Goal: Task Accomplishment & Management: Use online tool/utility

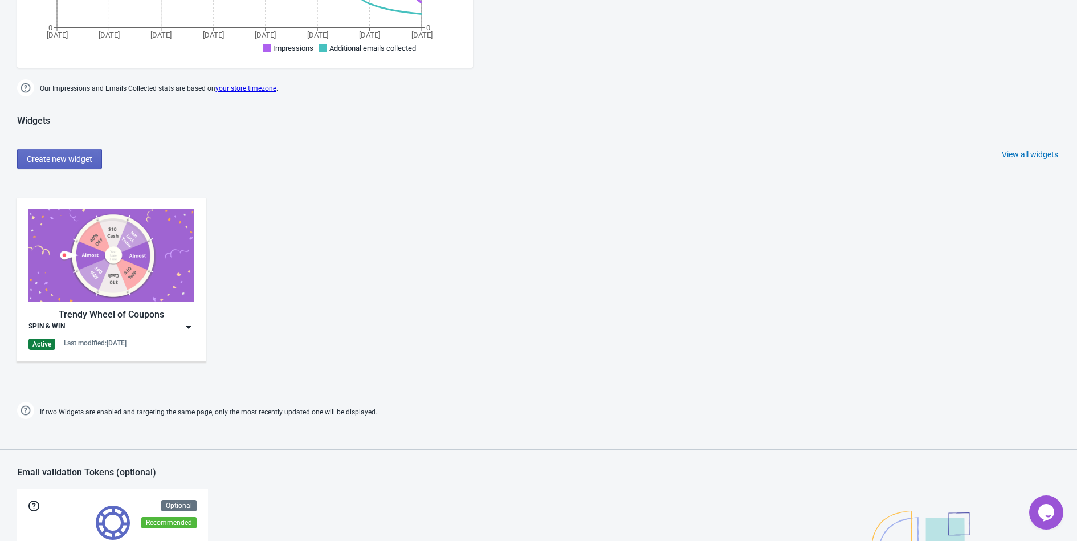
scroll to position [388, 0]
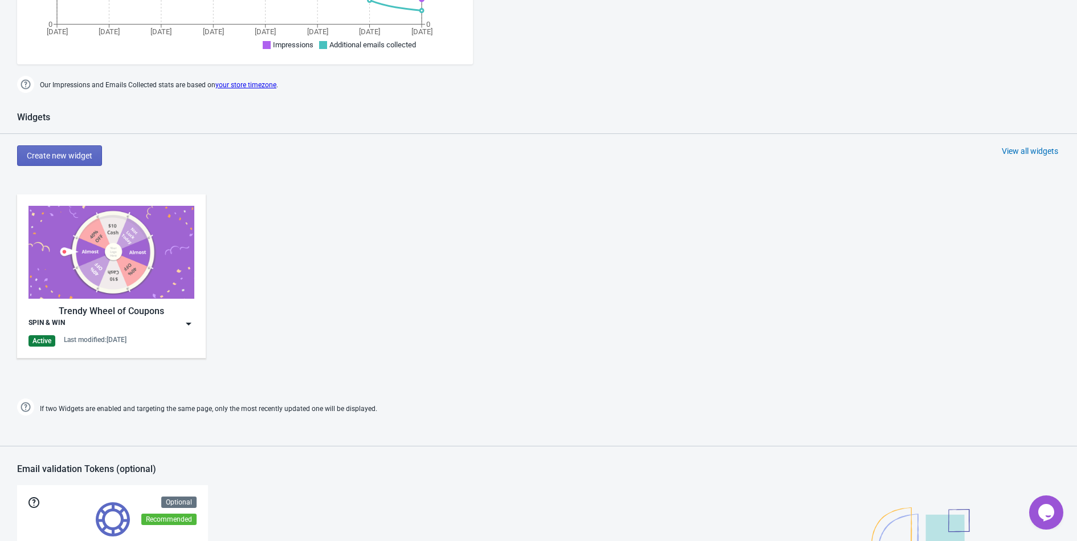
click at [185, 321] on img at bounding box center [188, 323] width 11 height 11
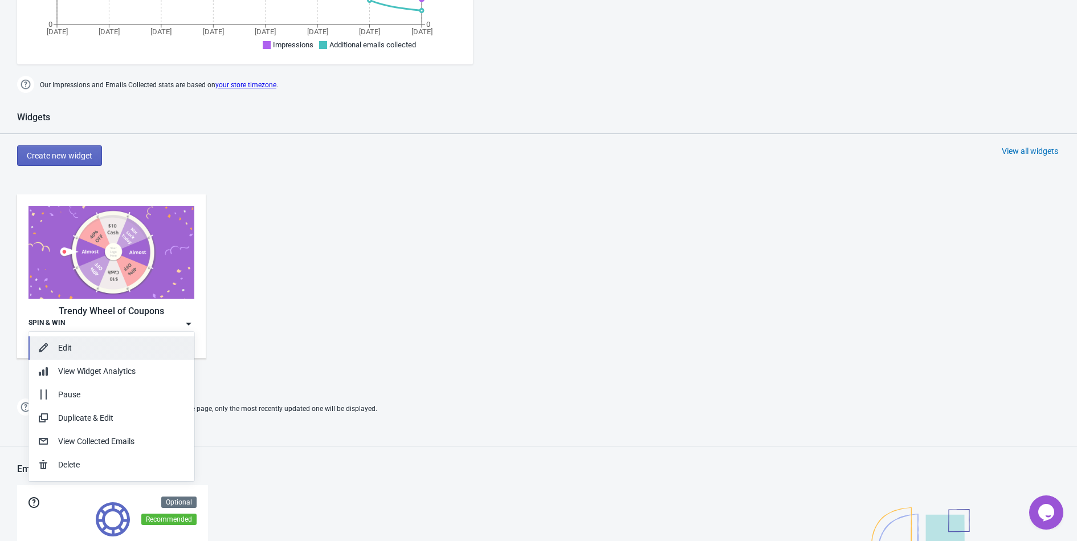
click at [91, 353] on div "Edit" at bounding box center [121, 348] width 127 height 12
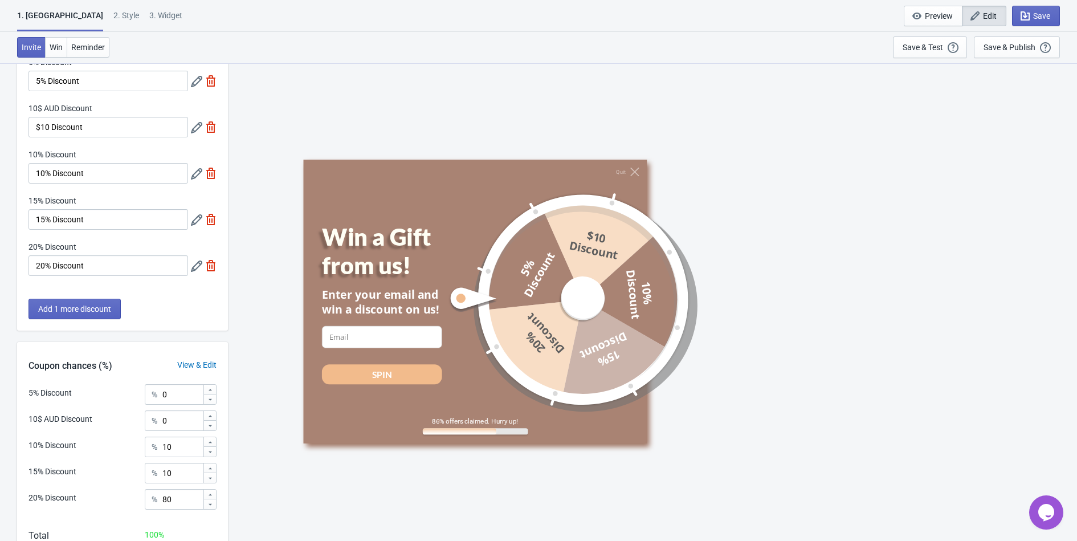
scroll to position [138, 0]
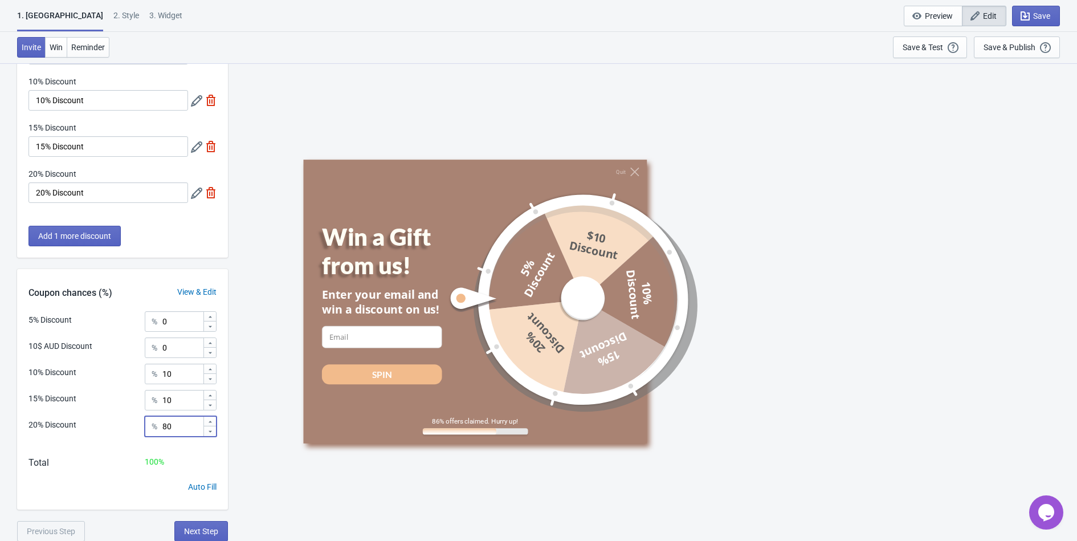
drag, startPoint x: 180, startPoint y: 427, endPoint x: 136, endPoint y: 421, distance: 44.3
click at [158, 427] on div "% 80" at bounding box center [181, 426] width 72 height 21
type input "10"
click at [174, 406] on input "10" at bounding box center [182, 400] width 41 height 21
type input "1"
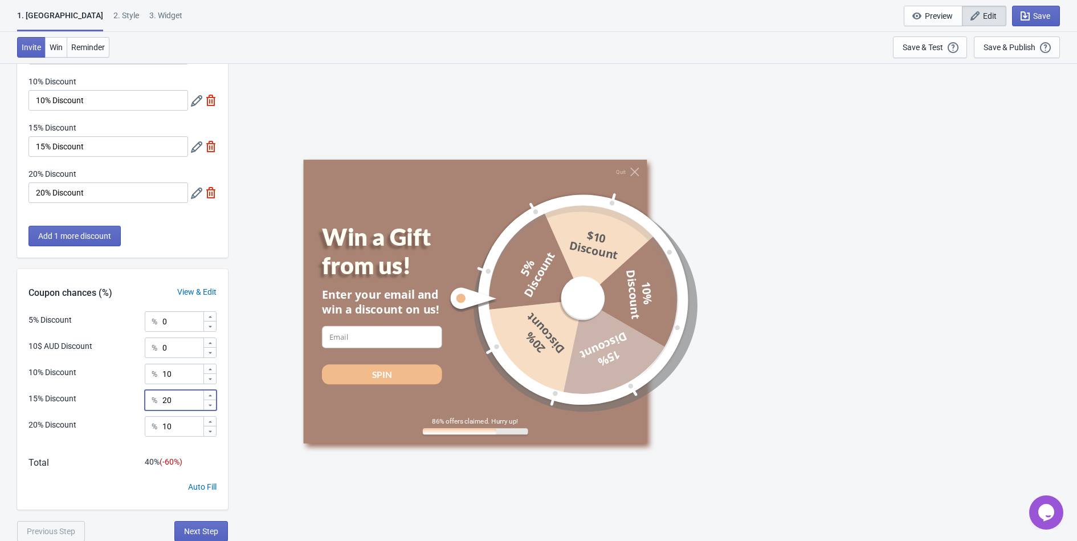
type input "20"
click at [178, 378] on input "10" at bounding box center [182, 374] width 41 height 21
click at [194, 372] on input "170" at bounding box center [182, 374] width 41 height 21
type input "1"
type input "70"
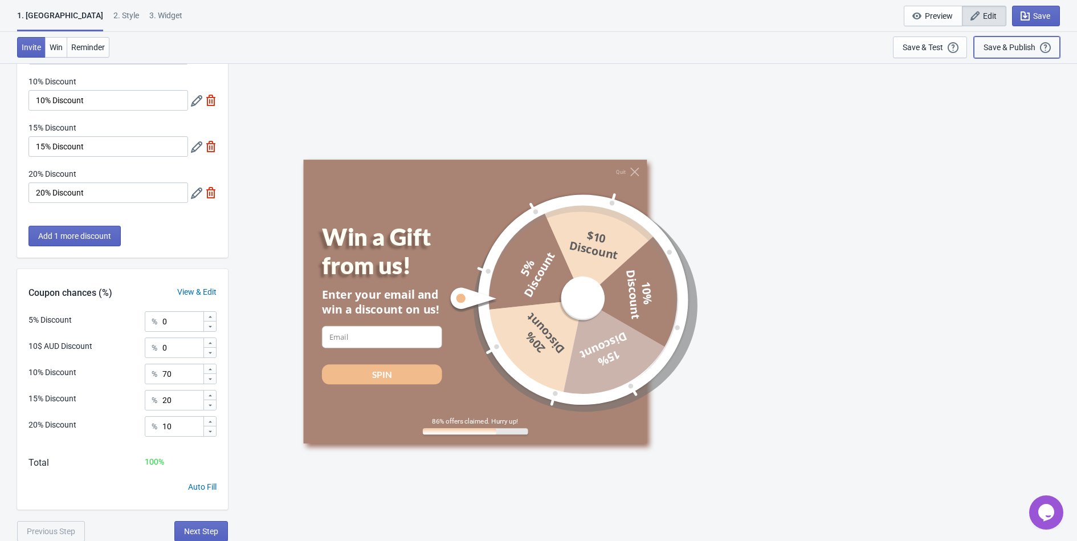
click at [990, 43] on div "Save & Publish" at bounding box center [1010, 47] width 52 height 9
